Goal: Use online tool/utility: Use online tool/utility

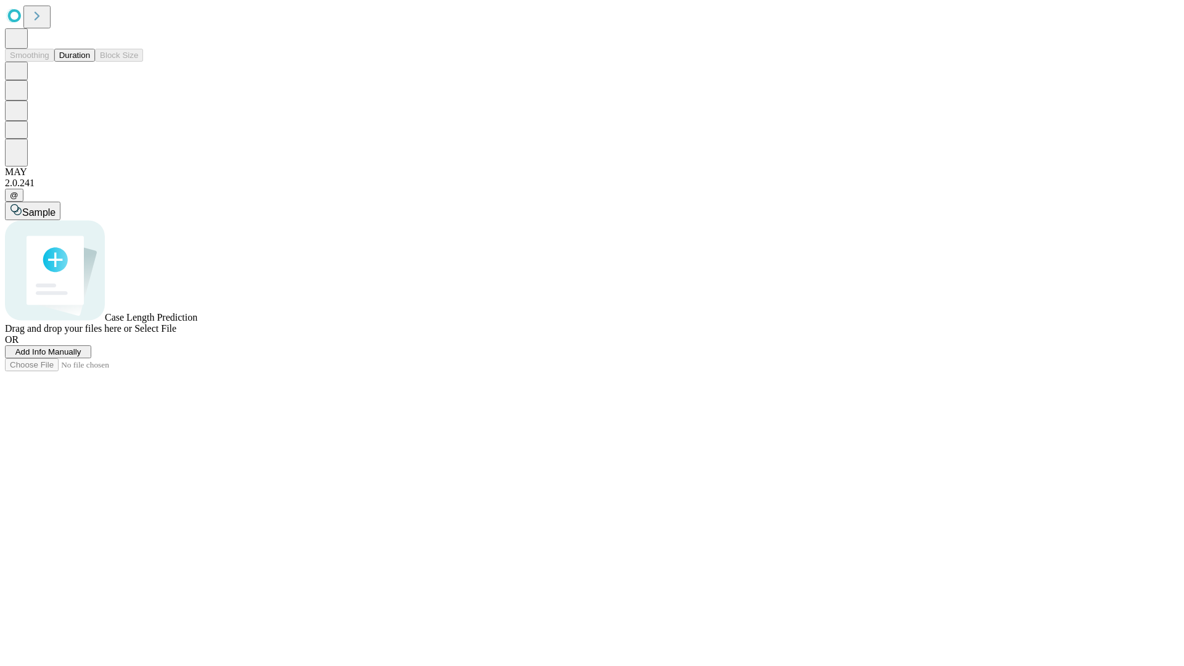
click at [90, 62] on button "Duration" at bounding box center [74, 55] width 41 height 13
click at [176, 334] on span "Select File" at bounding box center [155, 328] width 42 height 10
